Goal: Task Accomplishment & Management: Use online tool/utility

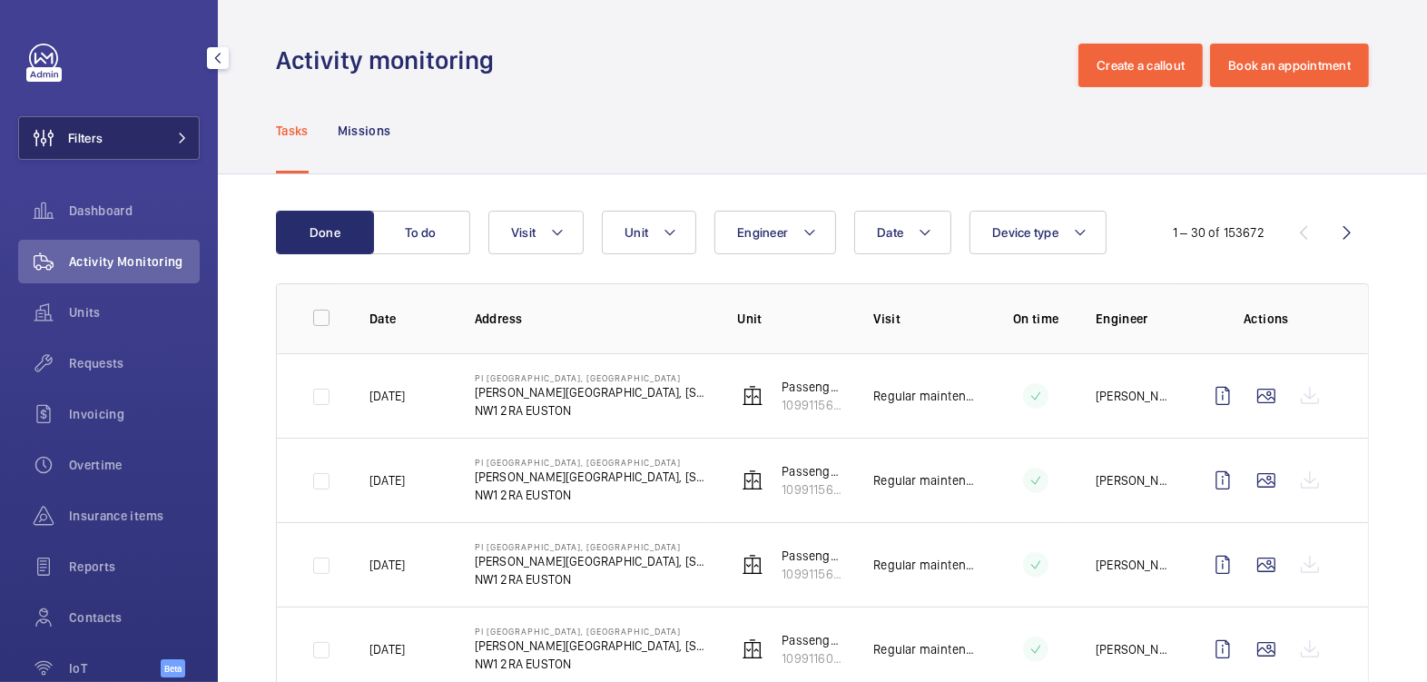
click at [113, 146] on button "Filters" at bounding box center [109, 138] width 182 height 44
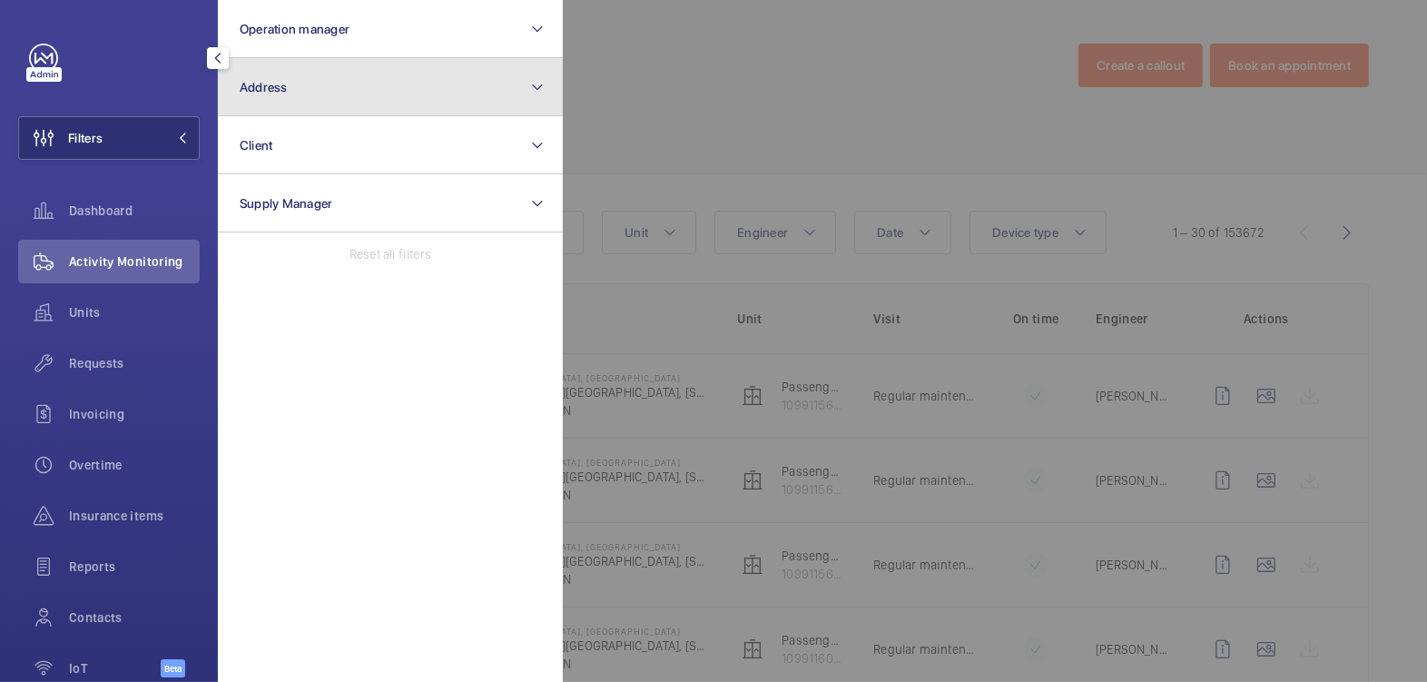
click at [353, 72] on button "Address" at bounding box center [390, 87] width 345 height 58
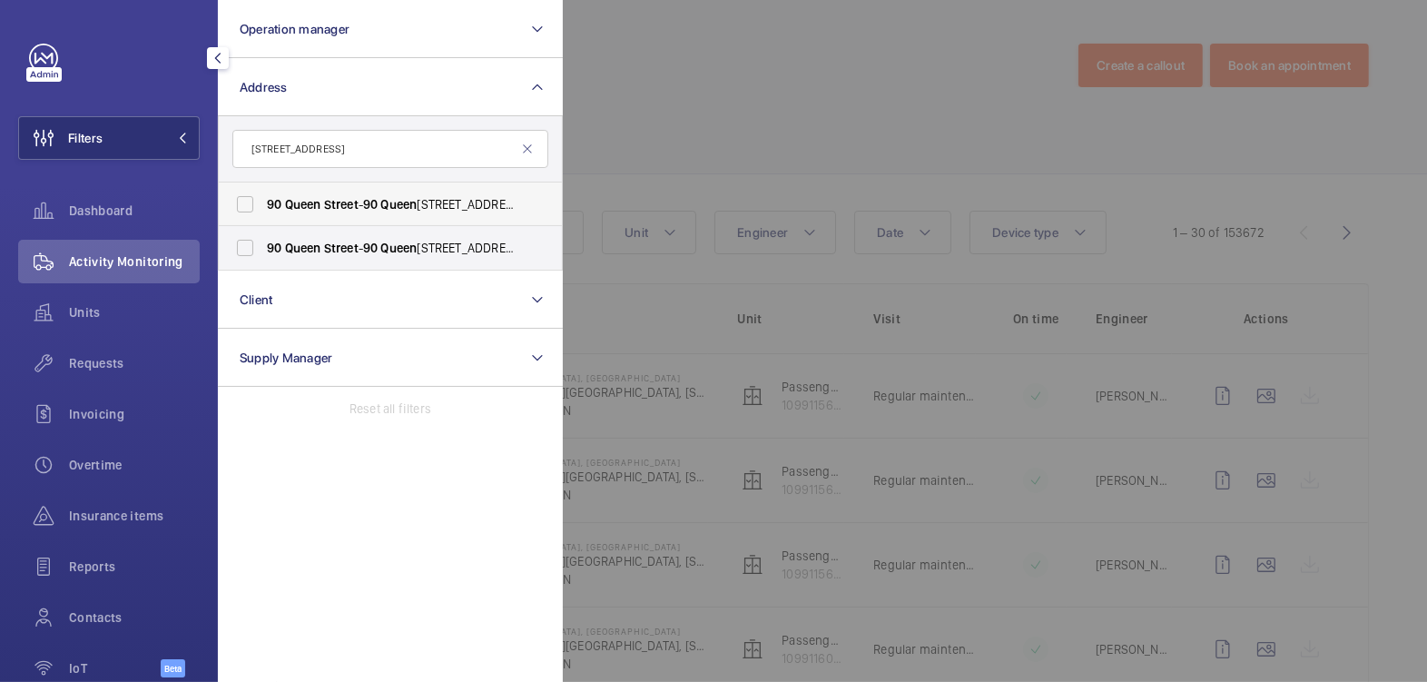
type input "[STREET_ADDRESS]"
click at [410, 205] on span "Queen" at bounding box center [399, 204] width 36 height 15
click at [263, 205] on input "[STREET_ADDRESS] - [STREET_ADDRESS]" at bounding box center [245, 204] width 36 height 36
checkbox input "true"
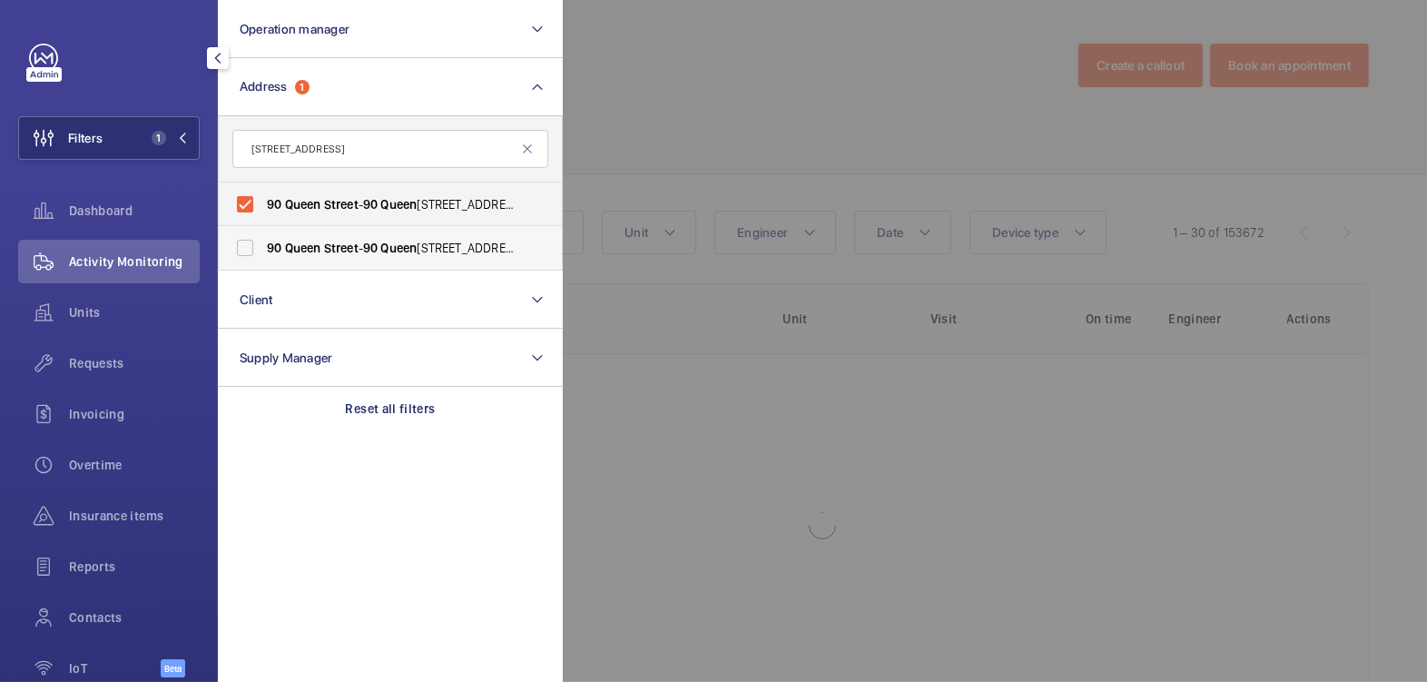
click at [401, 249] on span "Queen" at bounding box center [399, 247] width 36 height 15
click at [263, 249] on input "[STREET_ADDRESS] - [STREET_ADDRESS]" at bounding box center [245, 248] width 36 height 36
checkbox input "true"
click at [722, 79] on div at bounding box center [1276, 341] width 1427 height 682
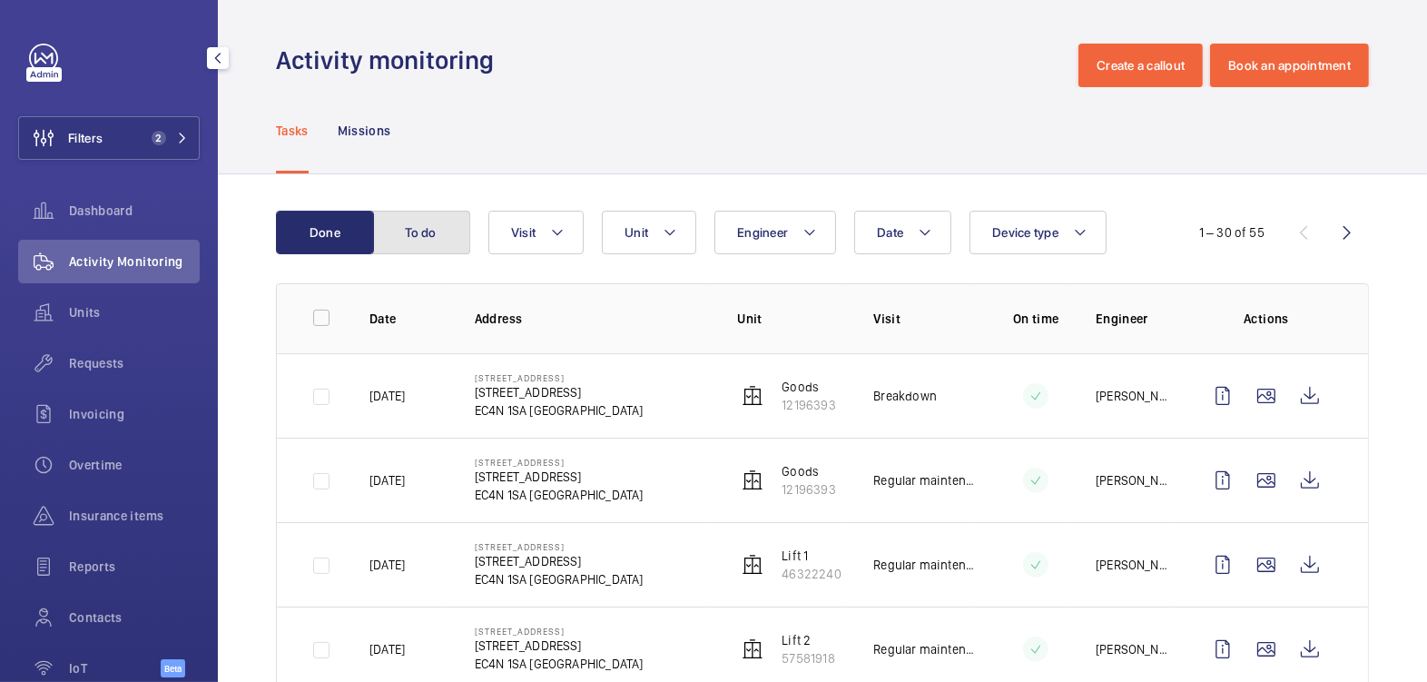
click at [437, 221] on button "To do" at bounding box center [421, 233] width 98 height 44
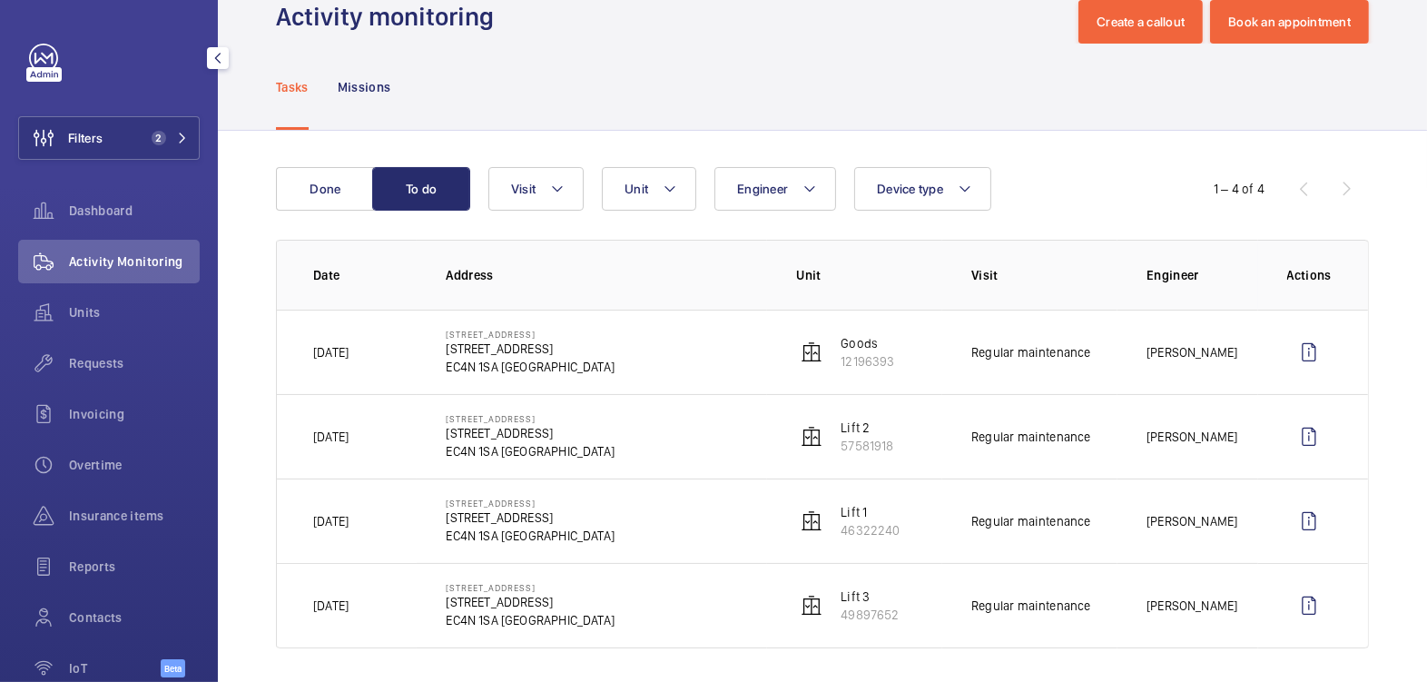
scroll to position [50, 0]
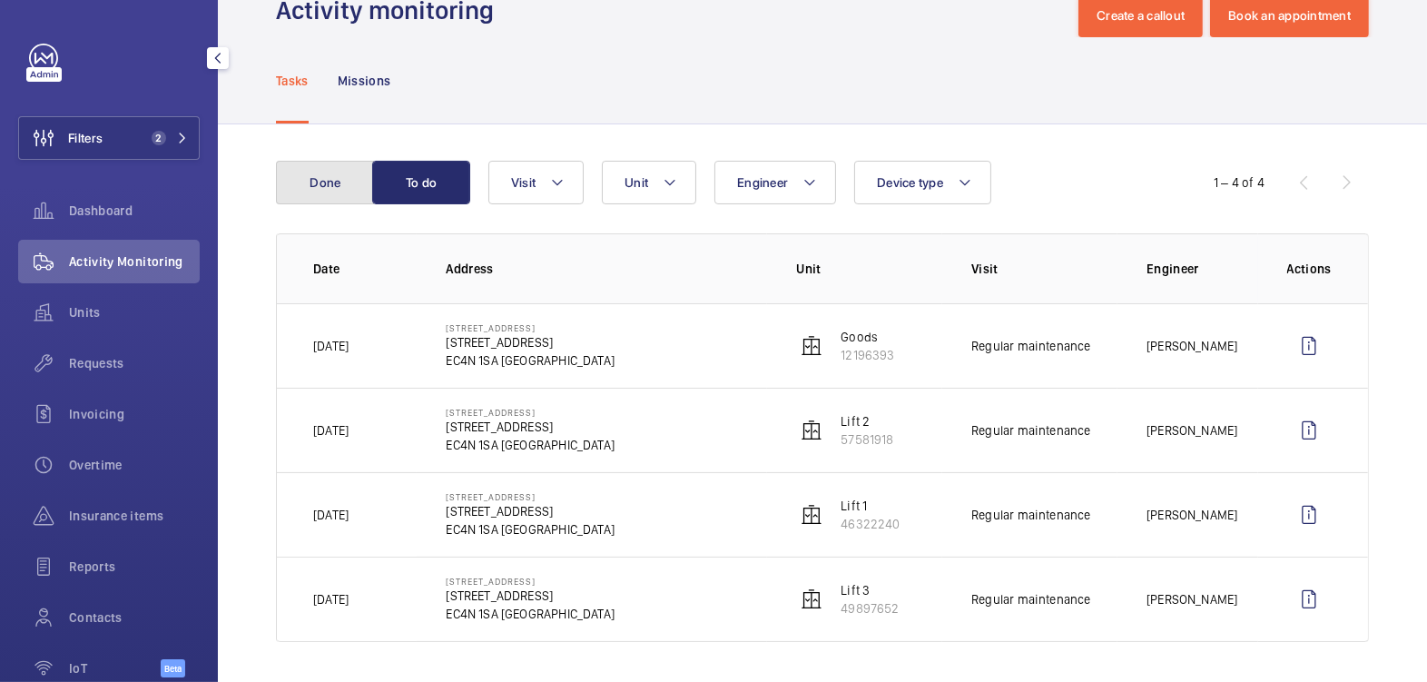
click at [327, 172] on button "Done" at bounding box center [325, 183] width 98 height 44
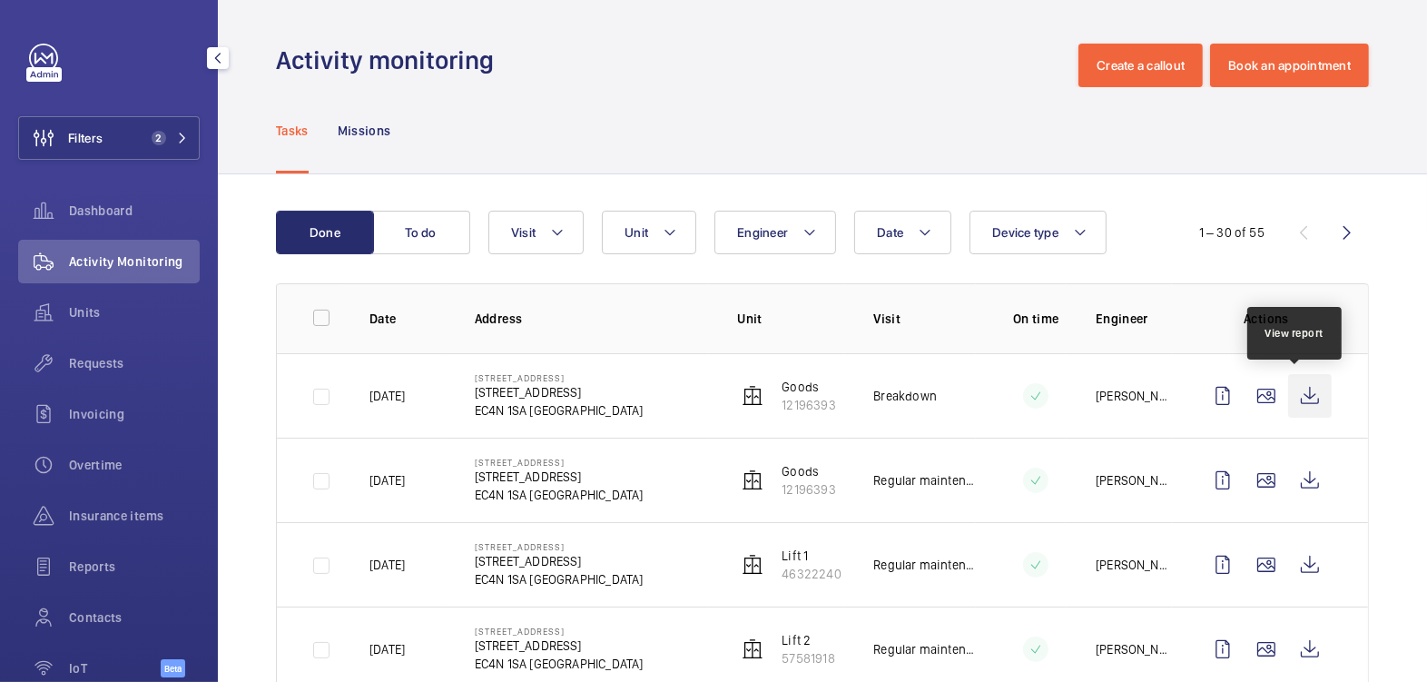
click at [1300, 387] on wm-front-icon-button at bounding box center [1310, 396] width 44 height 44
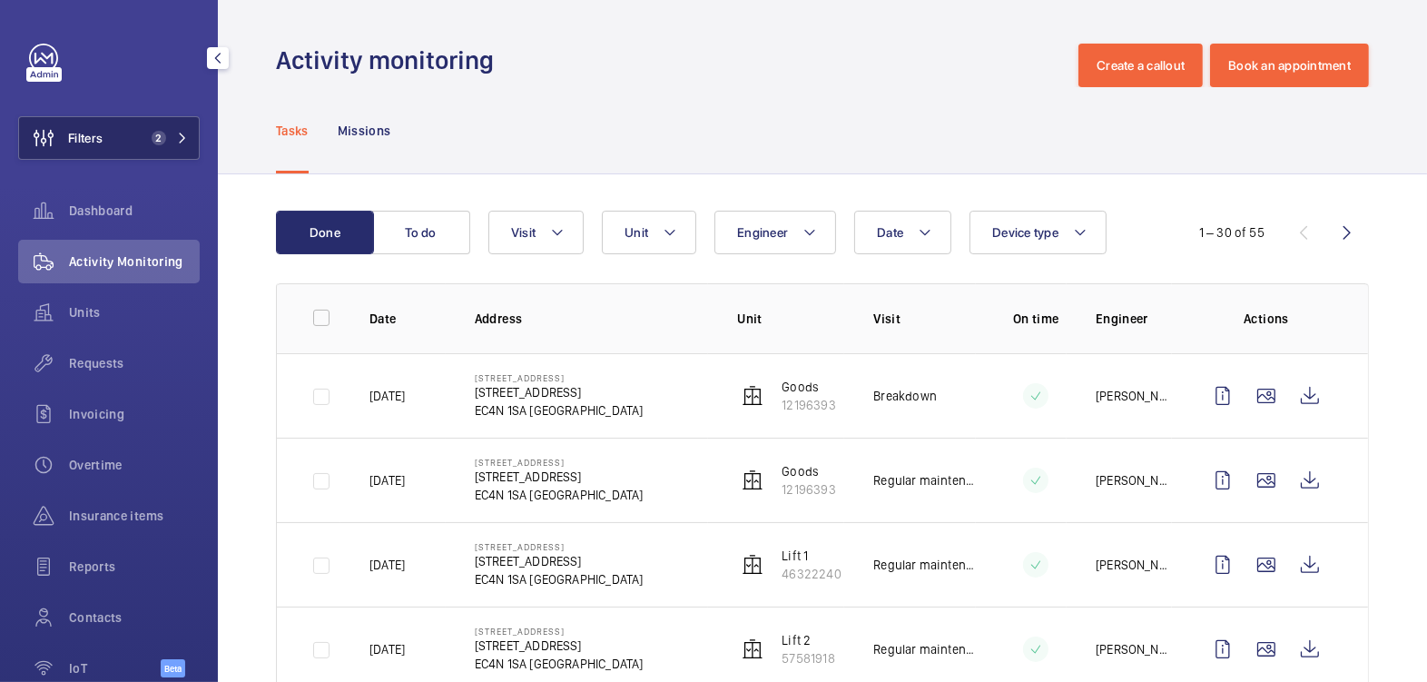
click at [97, 139] on span "Filters" at bounding box center [85, 138] width 34 height 18
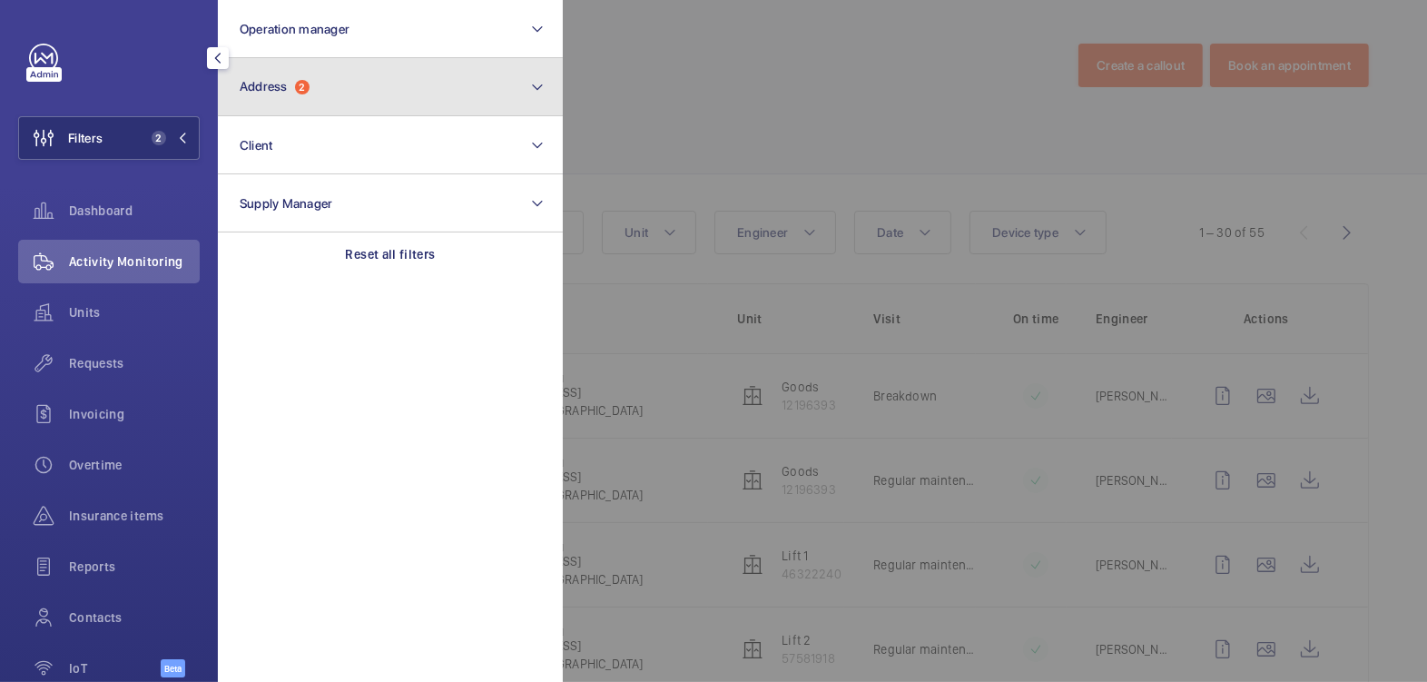
click at [329, 105] on button "Address 2" at bounding box center [390, 87] width 345 height 58
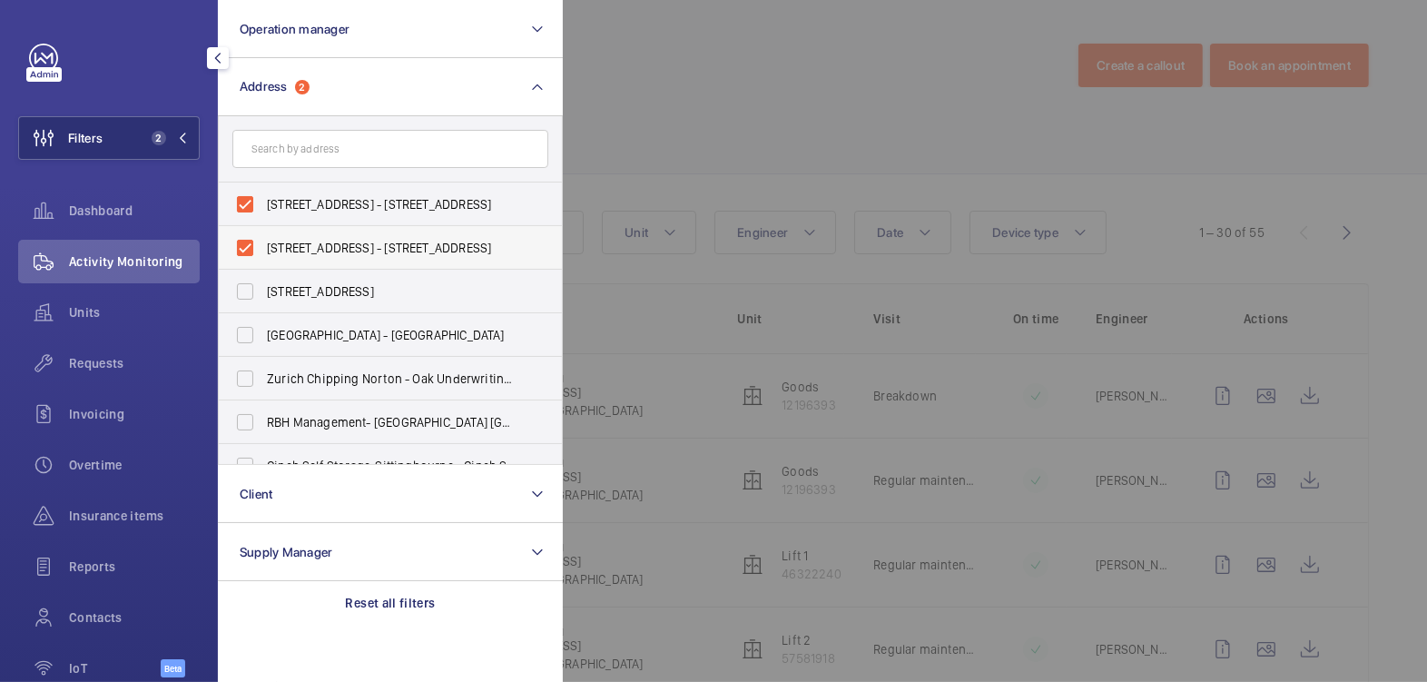
drag, startPoint x: 311, startPoint y: 202, endPoint x: 308, endPoint y: 230, distance: 27.5
click at [310, 202] on span "[STREET_ADDRESS] - [STREET_ADDRESS]" at bounding box center [392, 204] width 250 height 18
click at [263, 202] on input "[STREET_ADDRESS] - [STREET_ADDRESS]" at bounding box center [245, 204] width 36 height 36
checkbox input "false"
drag, startPoint x: 308, startPoint y: 234, endPoint x: 342, endPoint y: 224, distance: 35.9
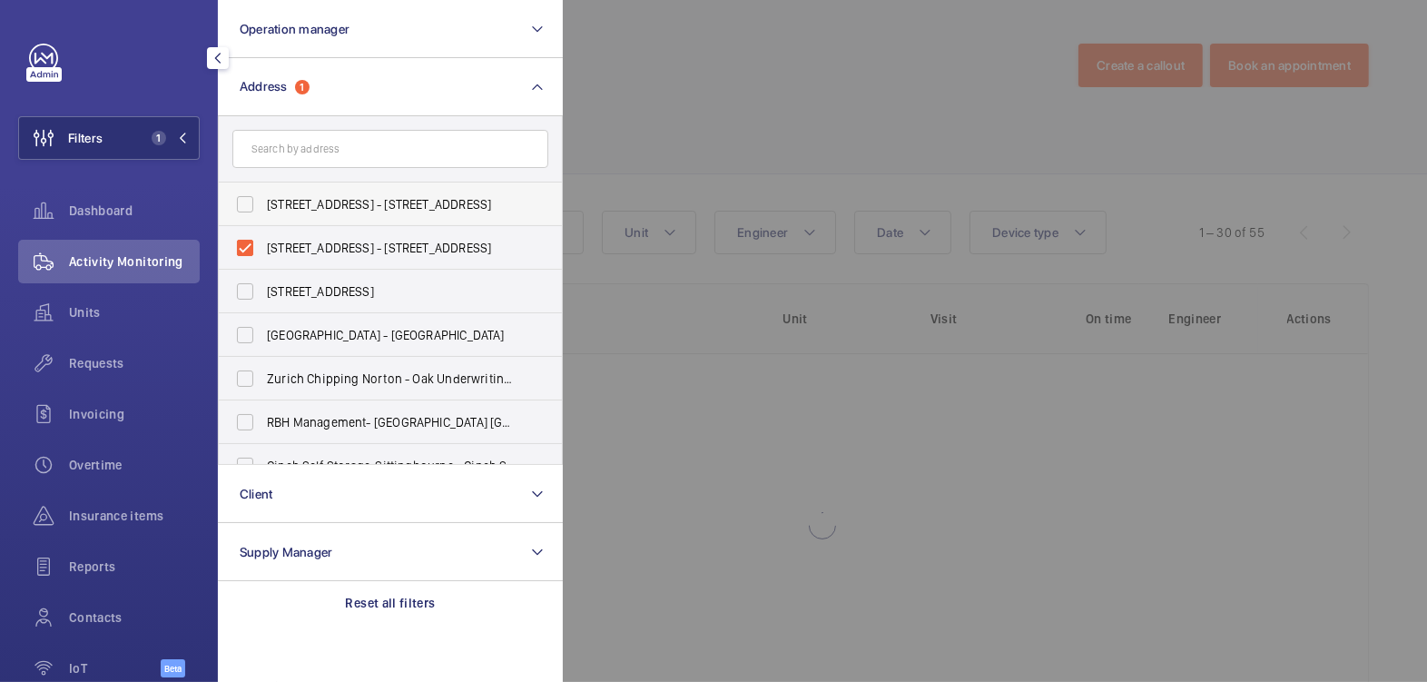
click at [308, 234] on label "[STREET_ADDRESS] - [STREET_ADDRESS]" at bounding box center [377, 248] width 316 height 44
click at [263, 234] on input "[STREET_ADDRESS] - [STREET_ADDRESS]" at bounding box center [245, 248] width 36 height 36
checkbox input "false"
click at [610, 96] on div at bounding box center [1276, 341] width 1427 height 682
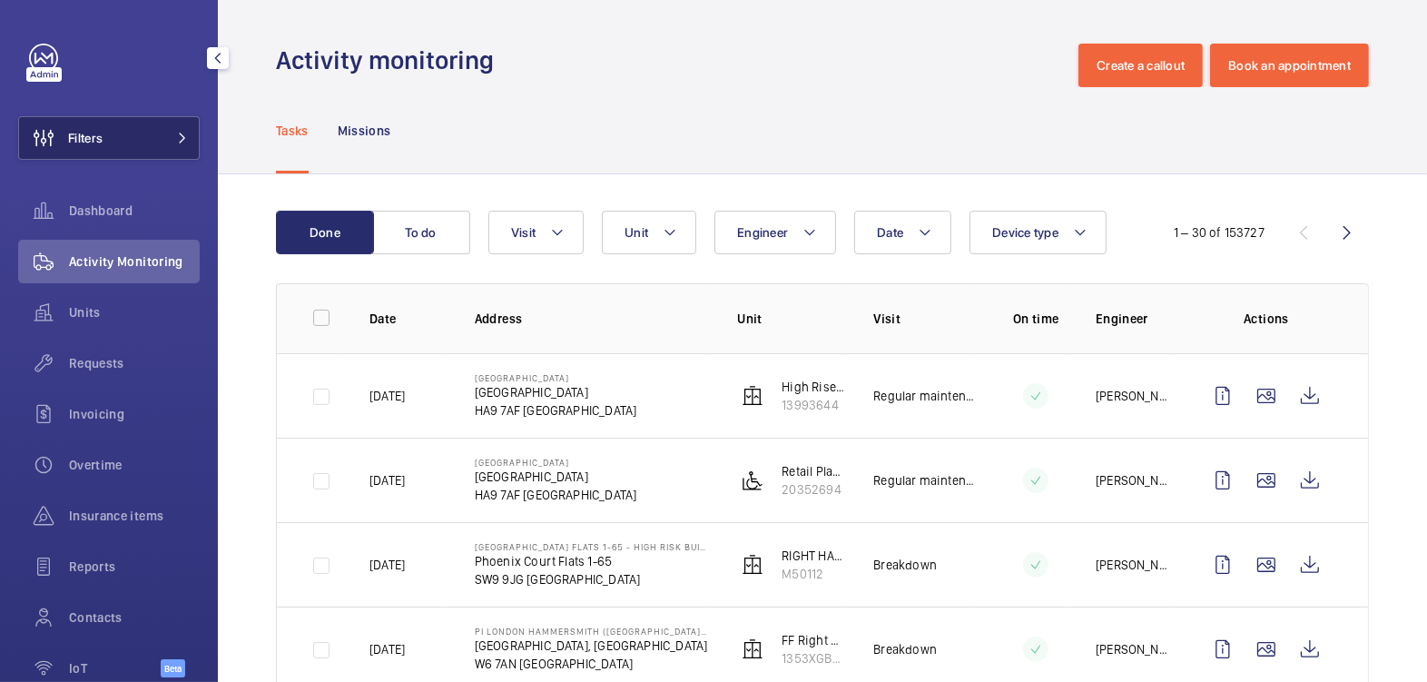
click at [132, 134] on button "Filters" at bounding box center [109, 138] width 182 height 44
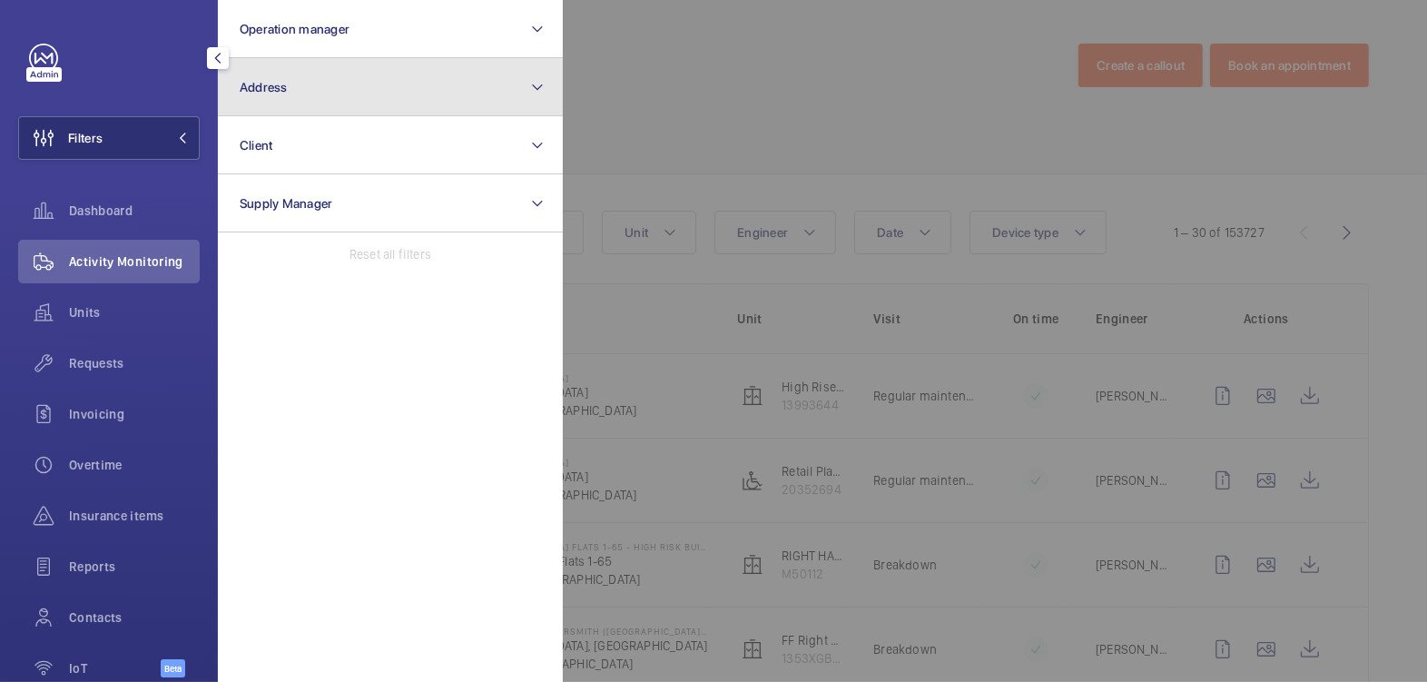
click at [329, 89] on button "Address" at bounding box center [390, 87] width 345 height 58
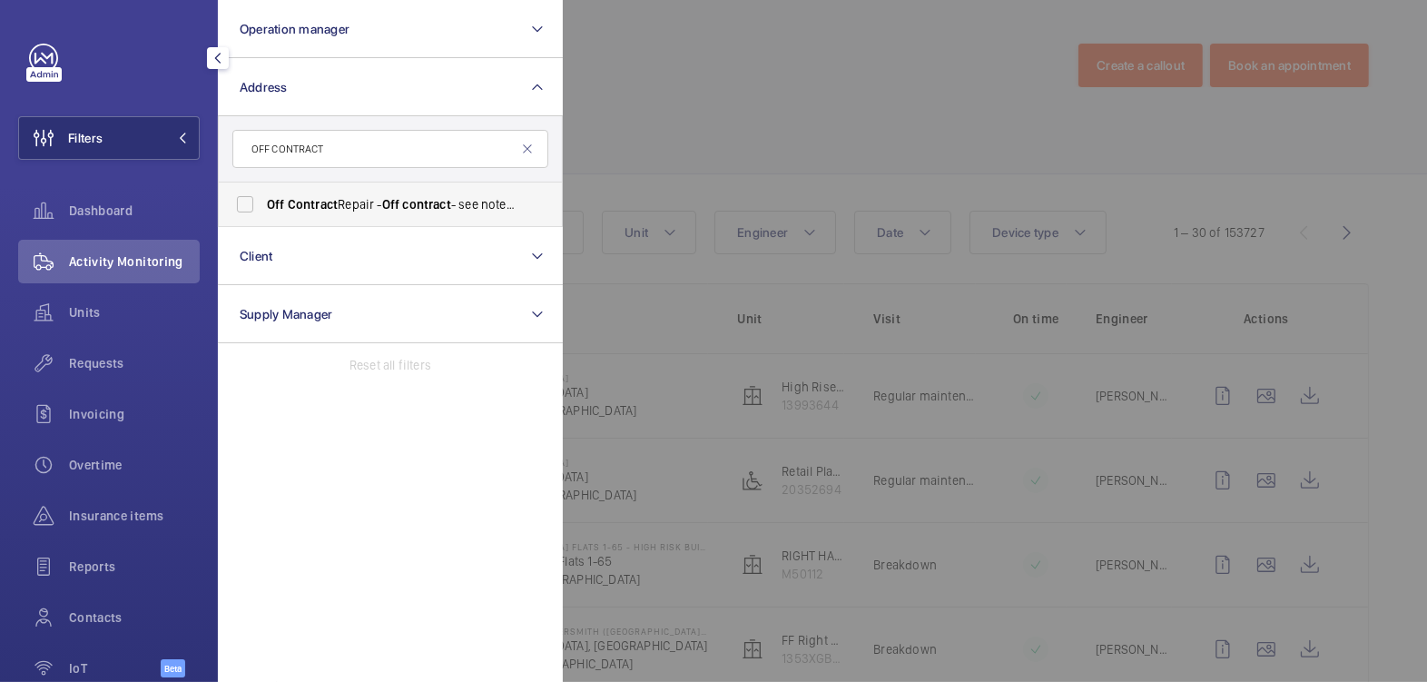
type input "OFF CONTRACT"
click at [392, 200] on span "Off" at bounding box center [391, 204] width 18 height 15
click at [263, 200] on input "Off Contract Repair - Off contract - see notes in description, [GEOGRAPHIC_DATA…" at bounding box center [245, 204] width 36 height 36
checkbox input "true"
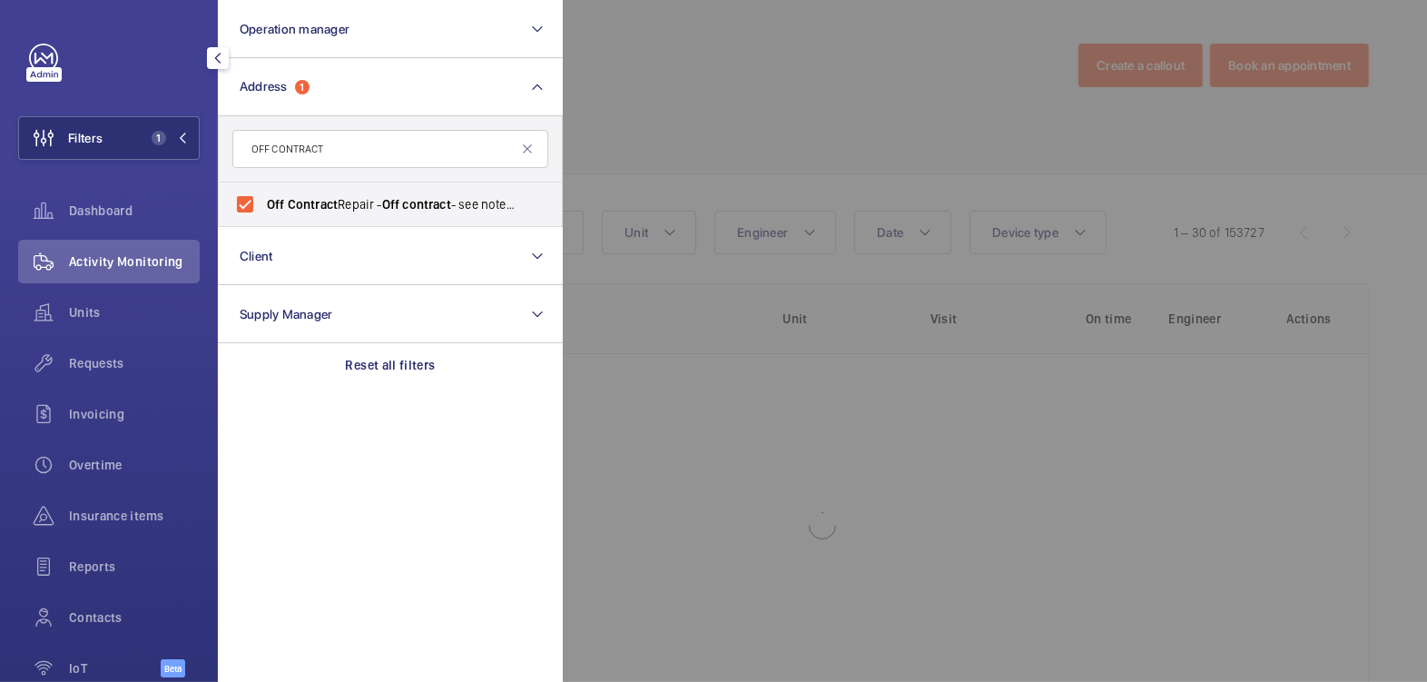
click at [716, 94] on div at bounding box center [1276, 341] width 1427 height 682
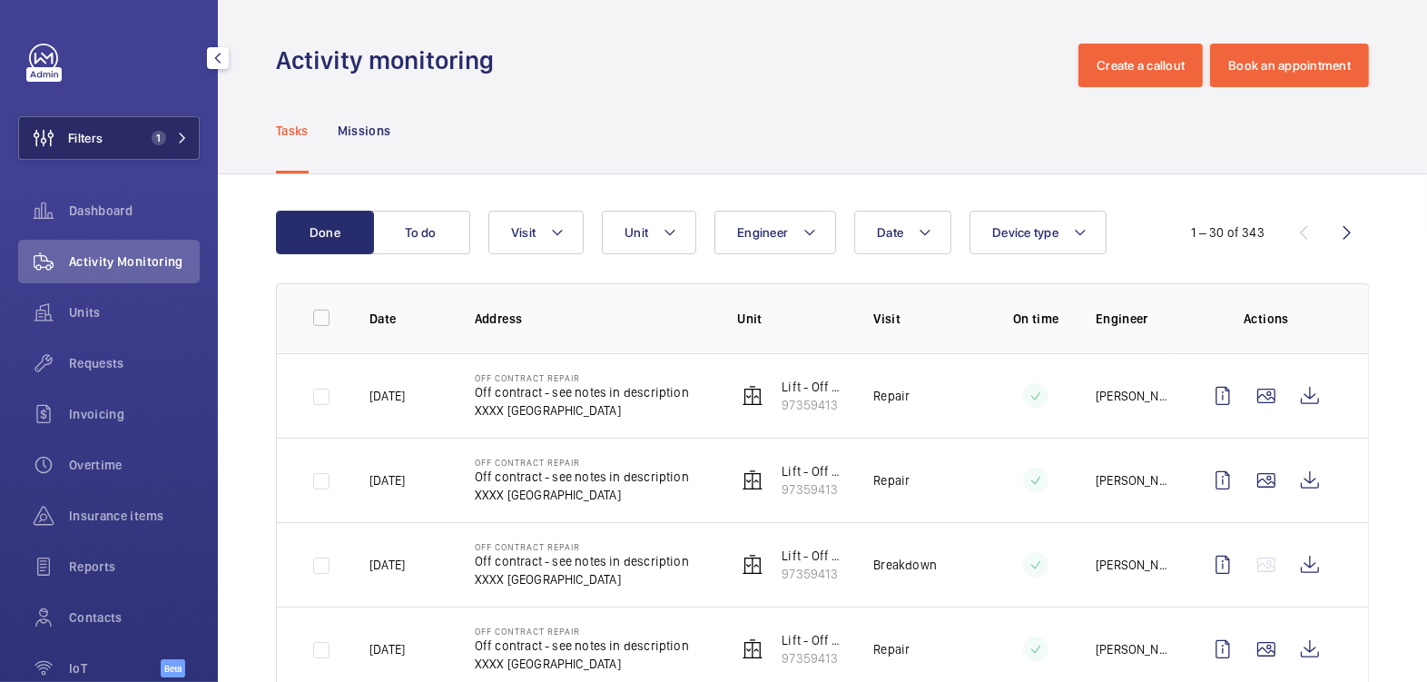
drag, startPoint x: 111, startPoint y: 136, endPoint x: 179, endPoint y: 133, distance: 68.1
click at [112, 136] on button "Filters 1" at bounding box center [109, 138] width 182 height 44
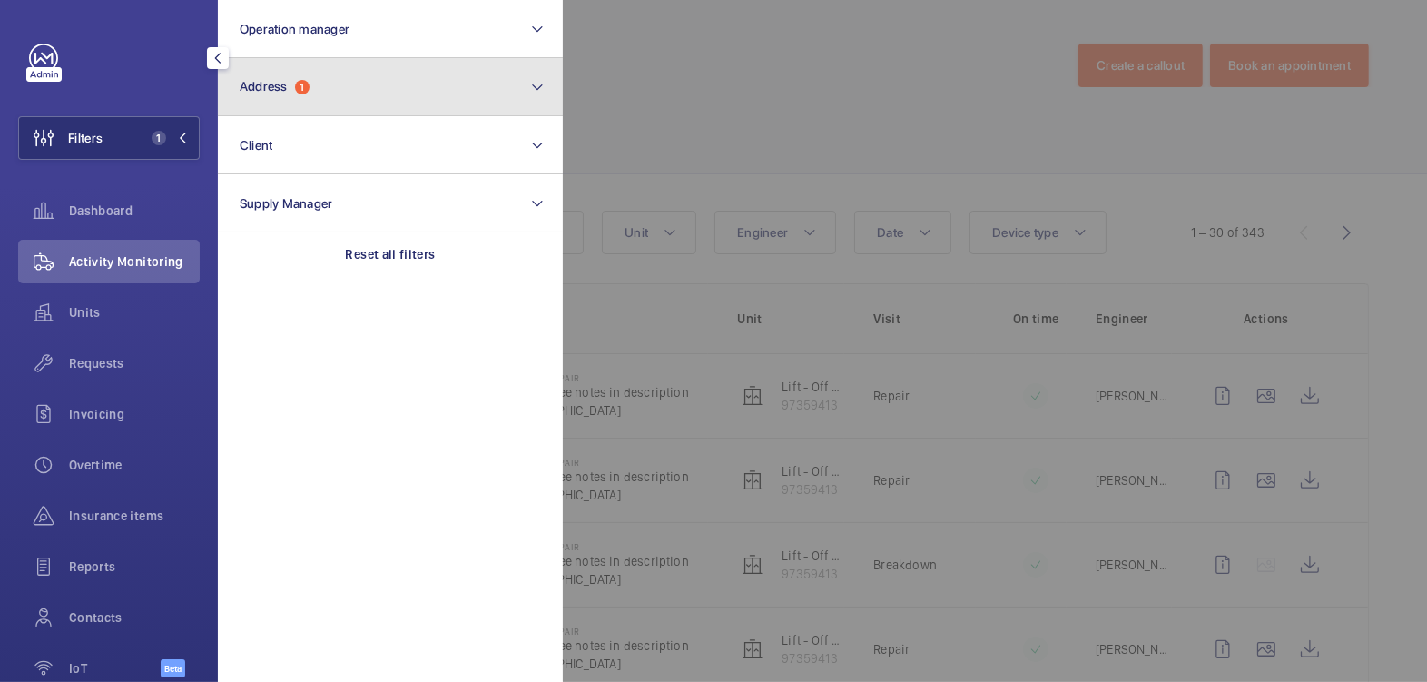
click at [339, 107] on button "Address 1" at bounding box center [390, 87] width 345 height 58
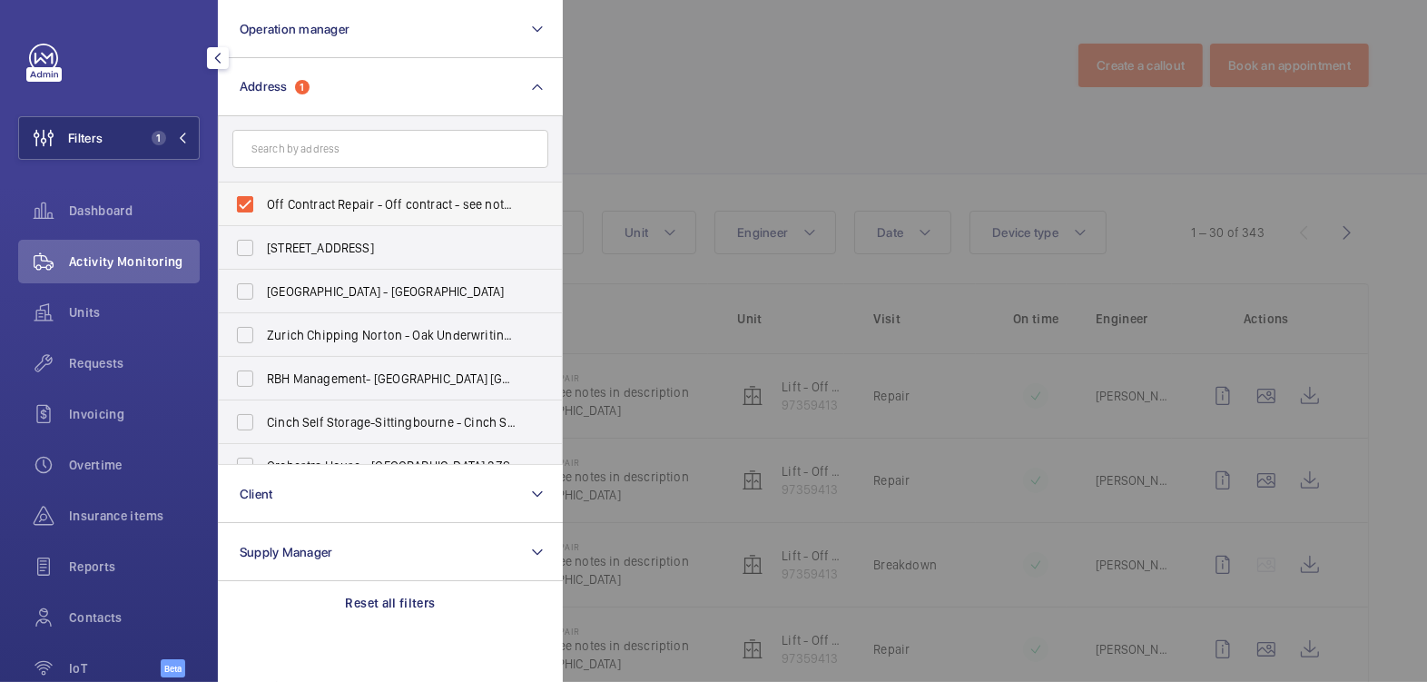
drag, startPoint x: 295, startPoint y: 201, endPoint x: 305, endPoint y: 185, distance: 19.1
click at [296, 201] on span "Off Contract Repair - Off contract - see notes in description, [GEOGRAPHIC_DATA…" at bounding box center [392, 204] width 250 height 18
click at [263, 201] on input "Off Contract Repair - Off contract - see notes in description, [GEOGRAPHIC_DATA…" at bounding box center [245, 204] width 36 height 36
checkbox input "false"
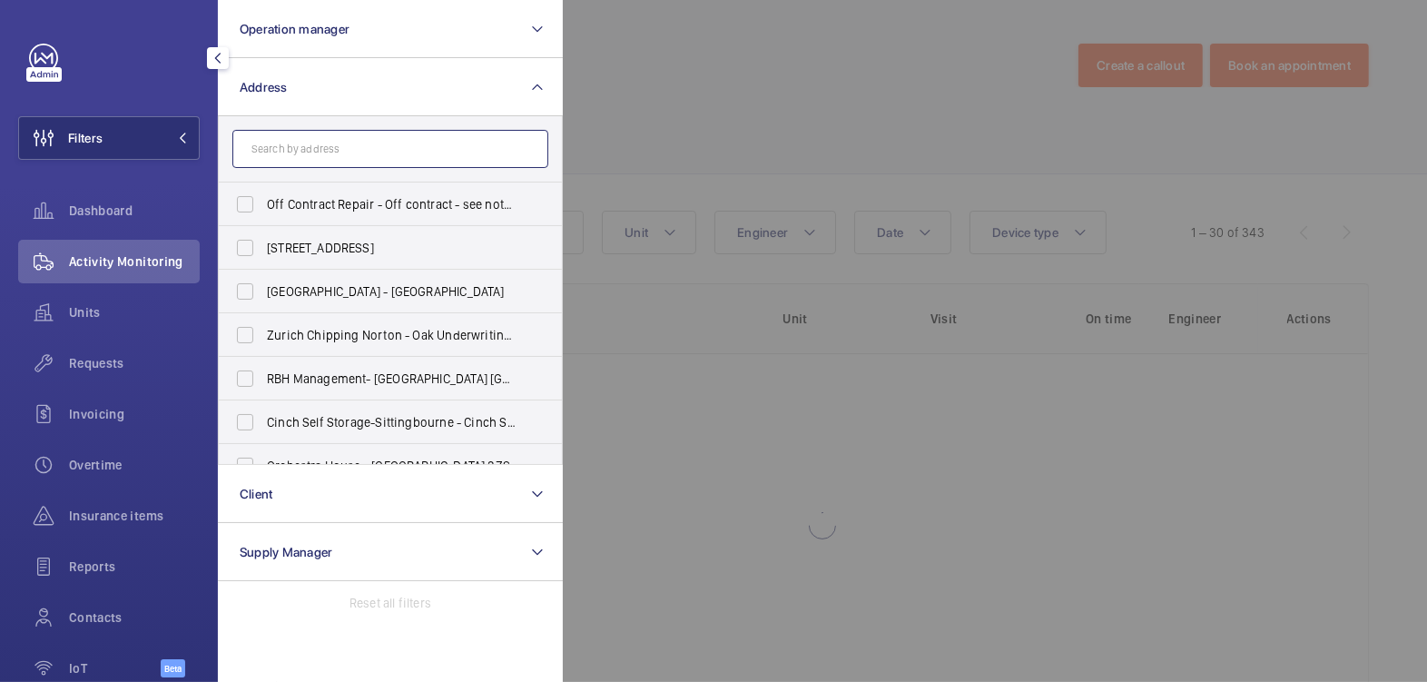
click at [320, 160] on input "text" at bounding box center [390, 149] width 316 height 38
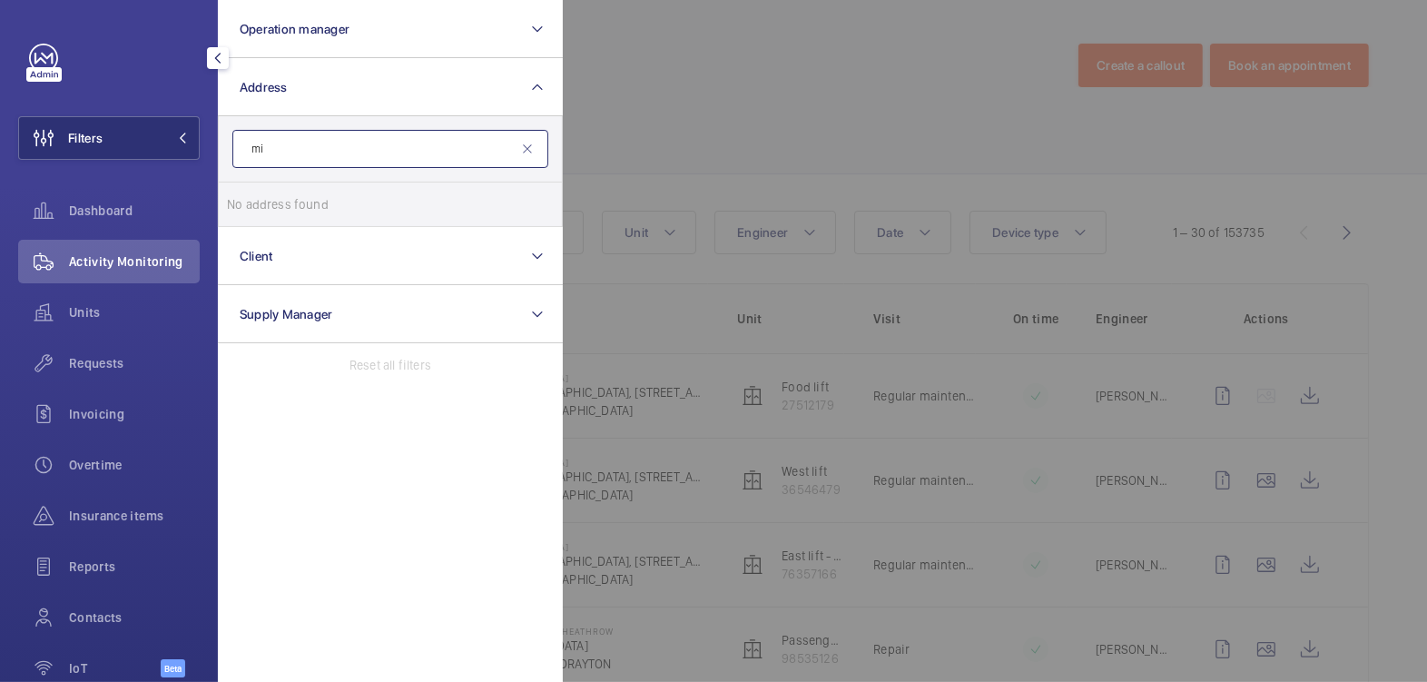
type input "m"
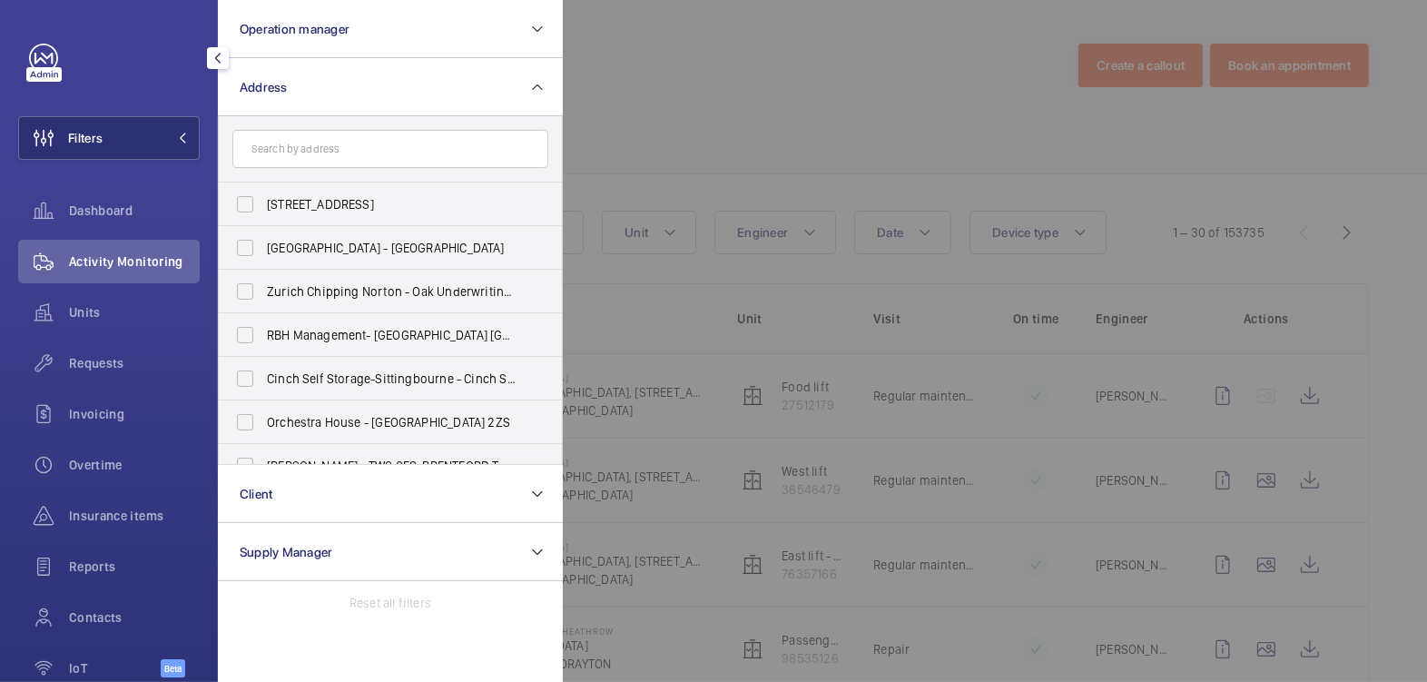
click at [796, 117] on div at bounding box center [1276, 341] width 1427 height 682
